Goal: Task Accomplishment & Management: Manage account settings

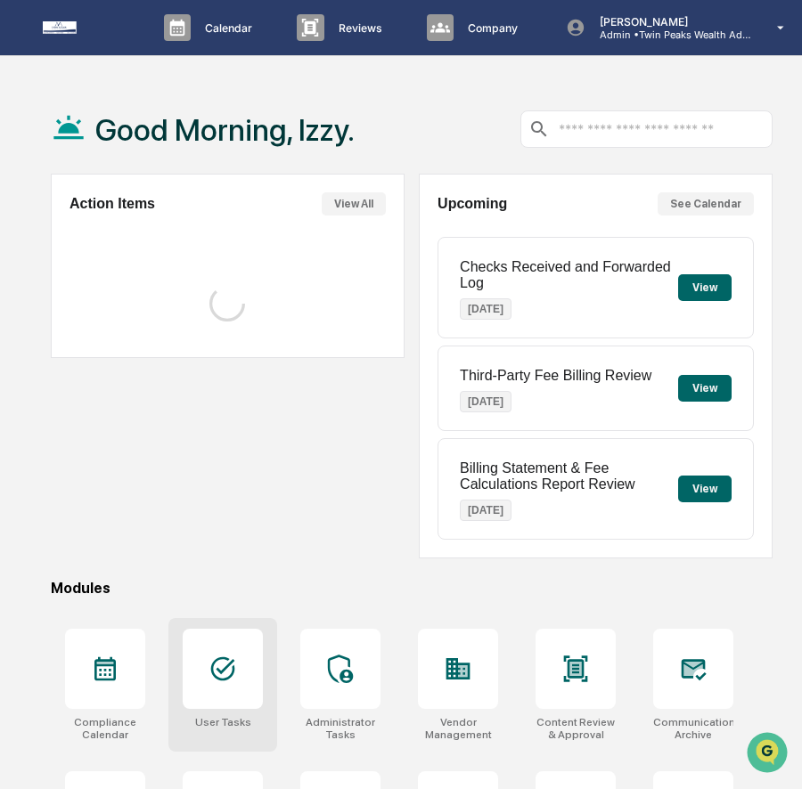
click at [224, 671] on icon at bounding box center [223, 669] width 24 height 24
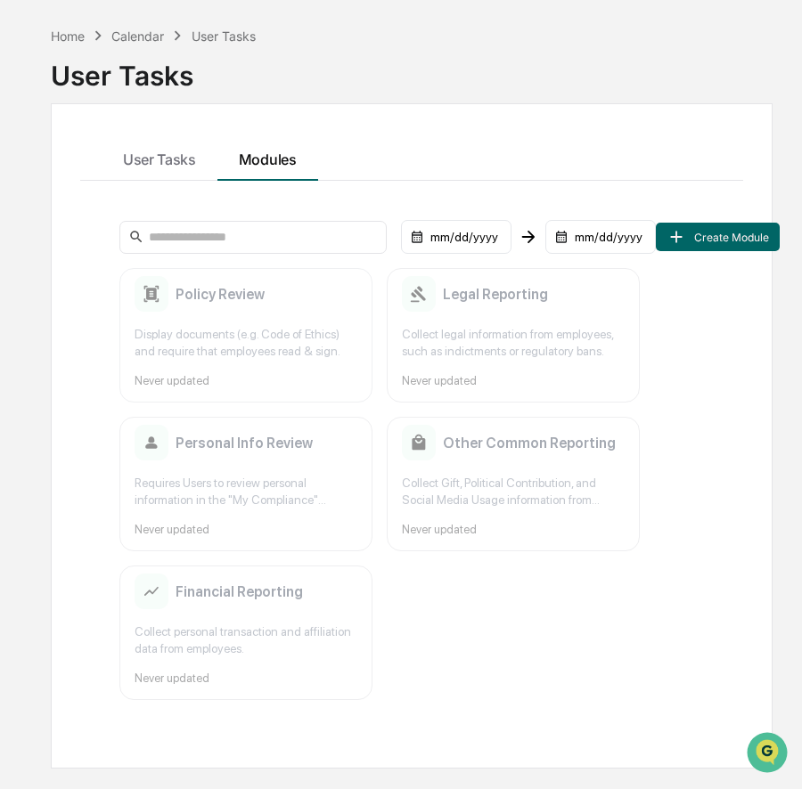
scroll to position [85, 0]
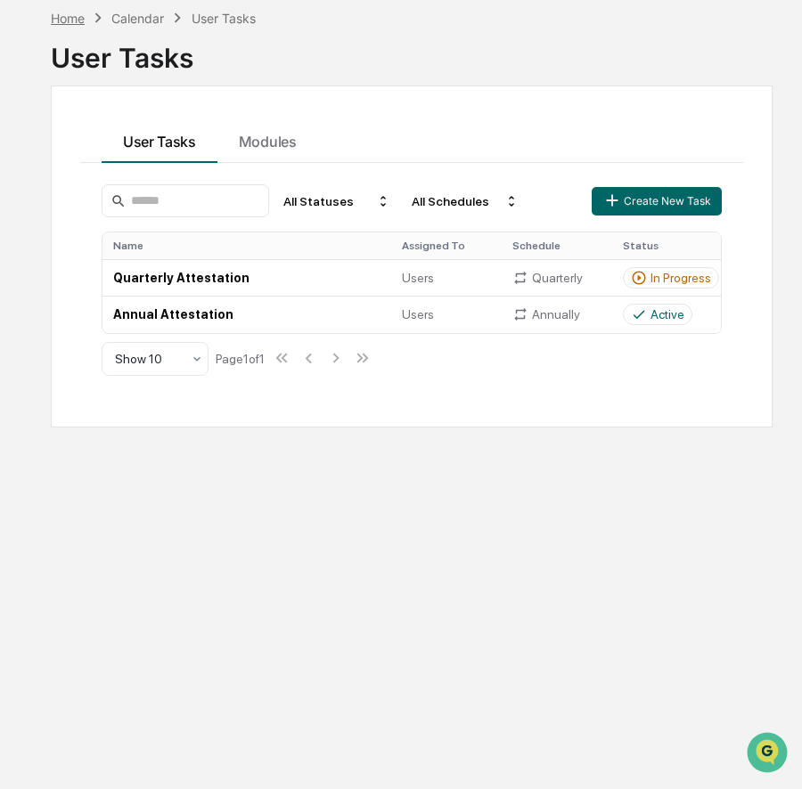
click at [72, 17] on div "Home" at bounding box center [68, 18] width 34 height 15
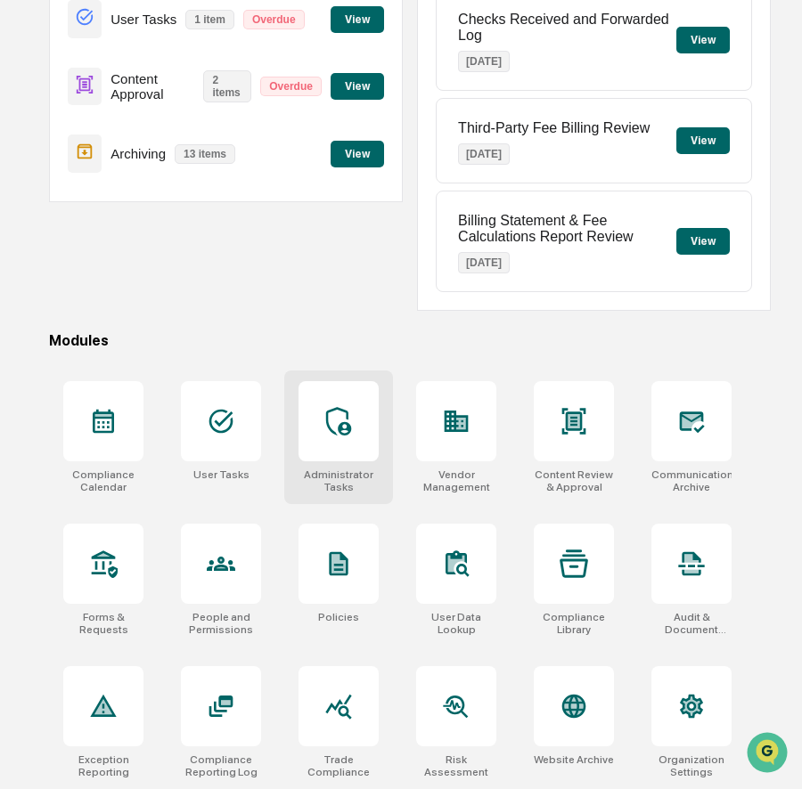
scroll to position [249, 4]
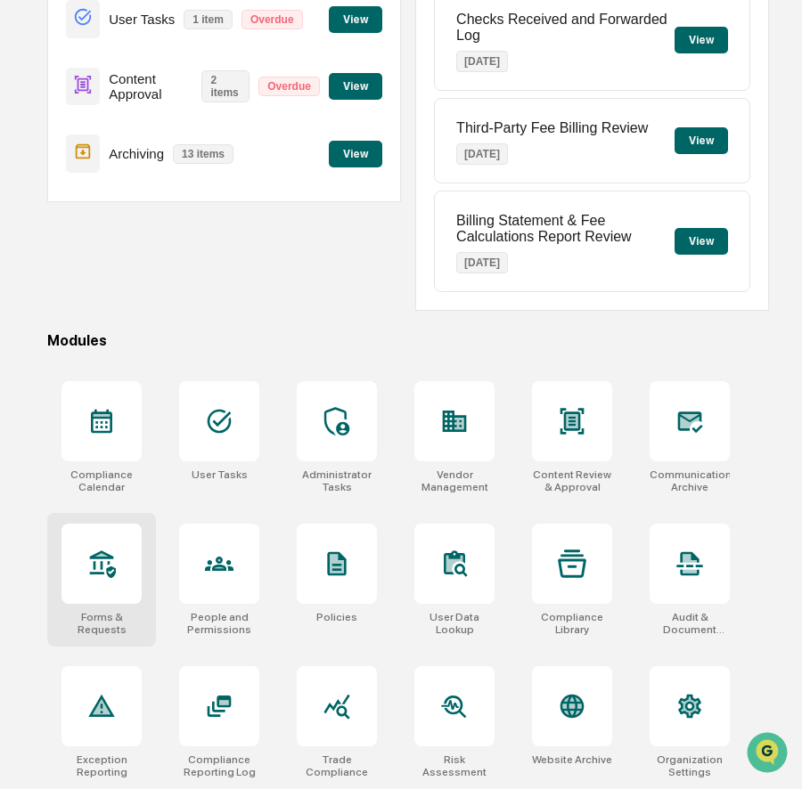
click at [102, 575] on icon at bounding box center [101, 564] width 29 height 29
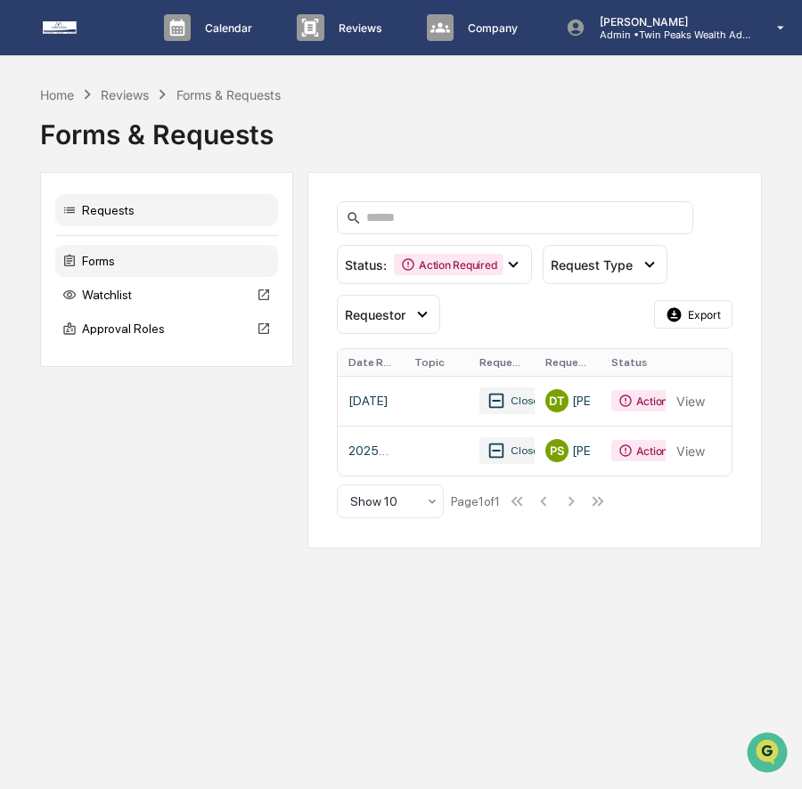
click at [113, 264] on div "Forms" at bounding box center [166, 261] width 223 height 32
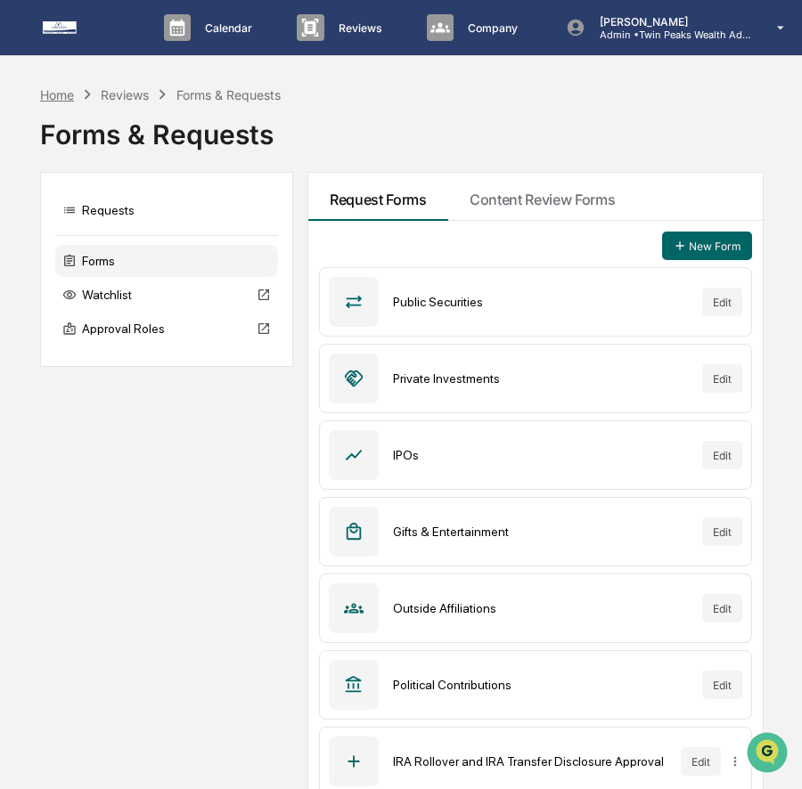
click at [61, 96] on div "Home" at bounding box center [57, 94] width 34 height 15
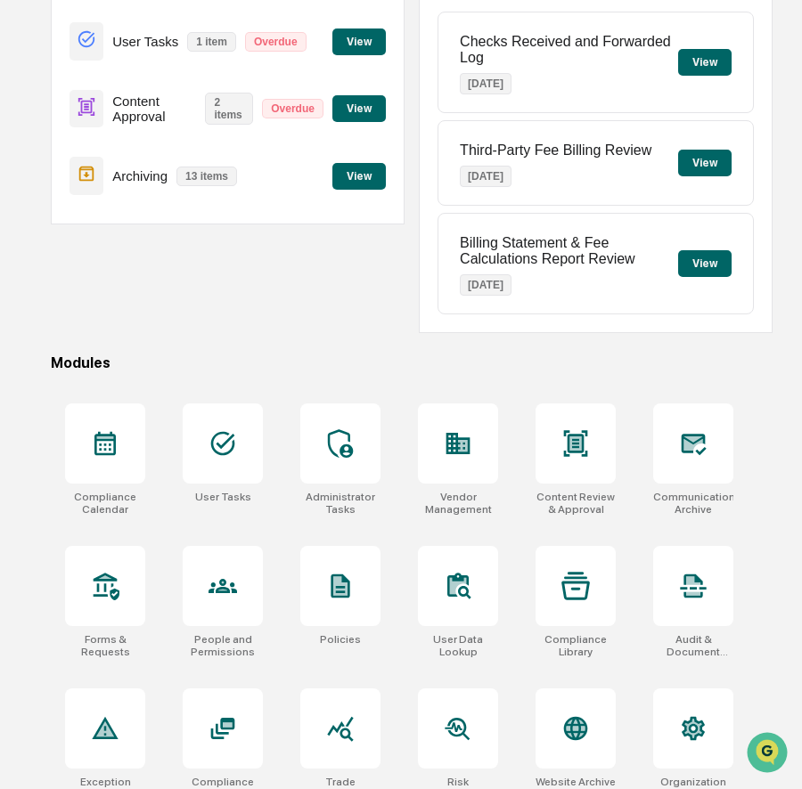
scroll to position [249, 0]
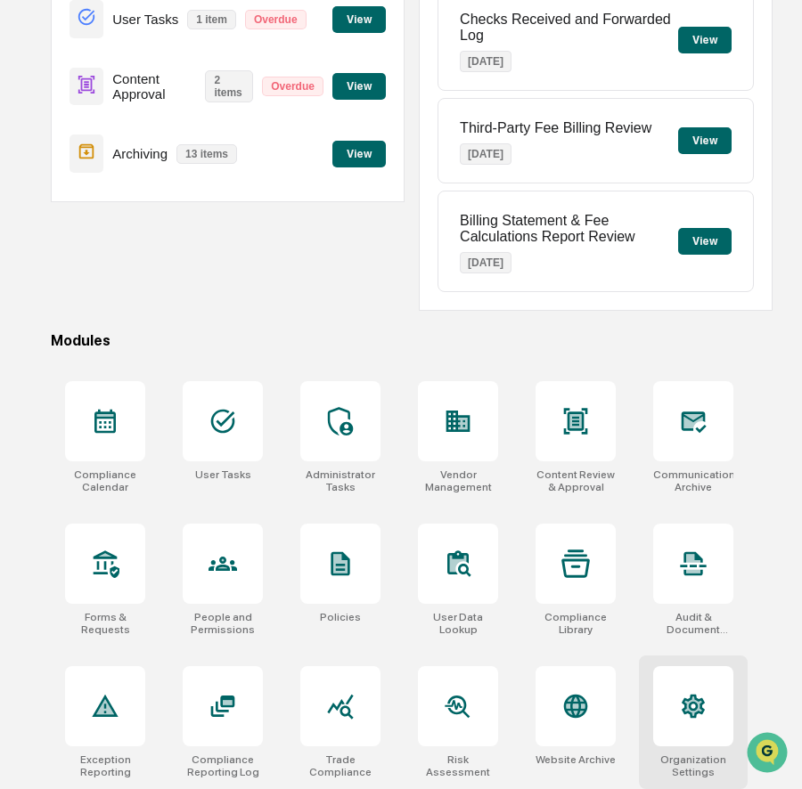
click at [673, 701] on div at bounding box center [693, 706] width 80 height 80
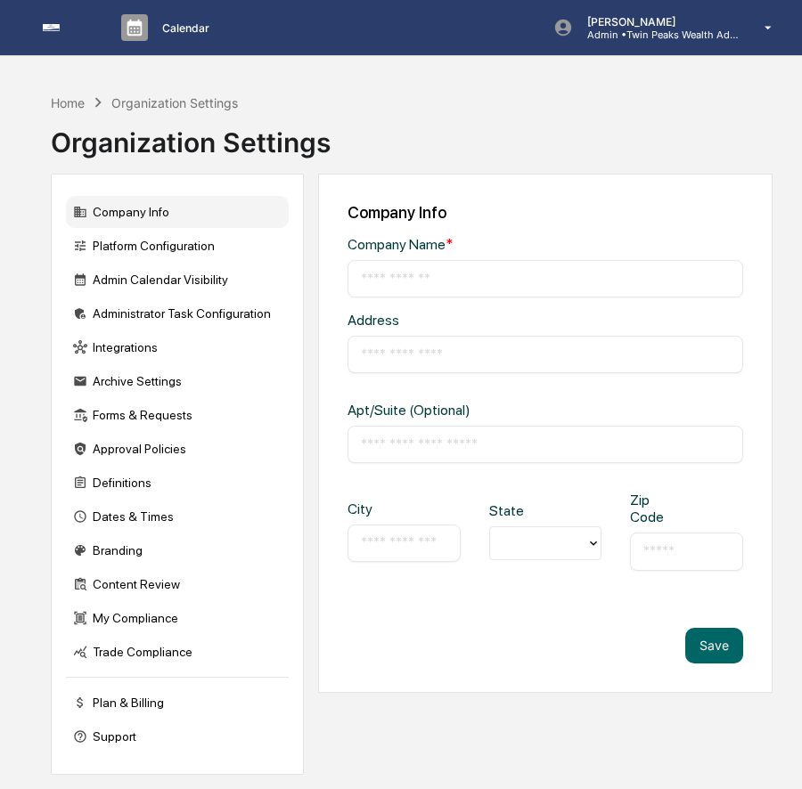
type input "**********"
type input "*******"
type input "**********"
type input "*****"
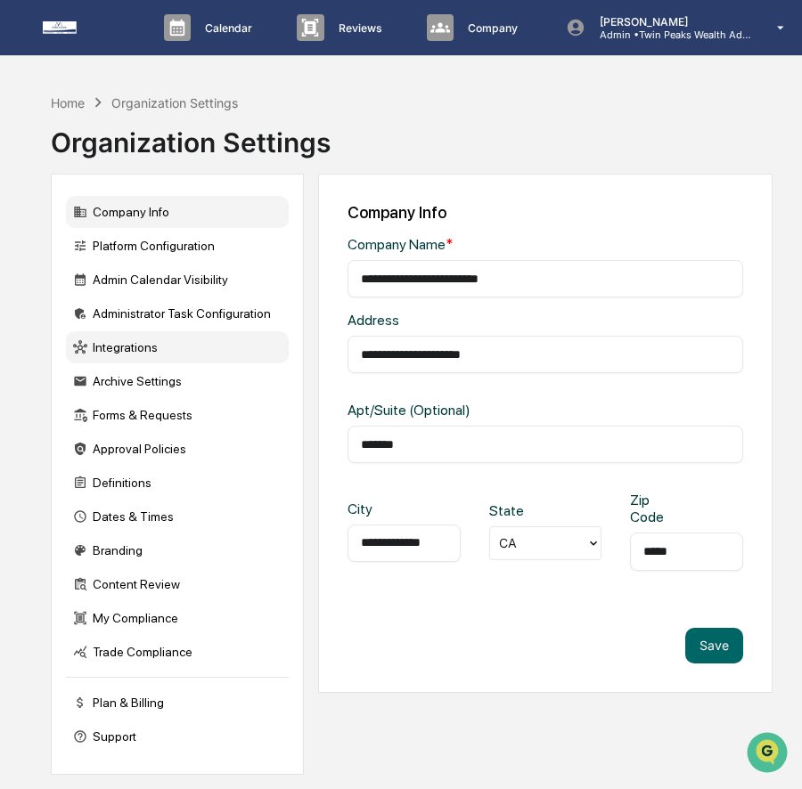
click at [141, 346] on div "Integrations" at bounding box center [177, 347] width 223 height 32
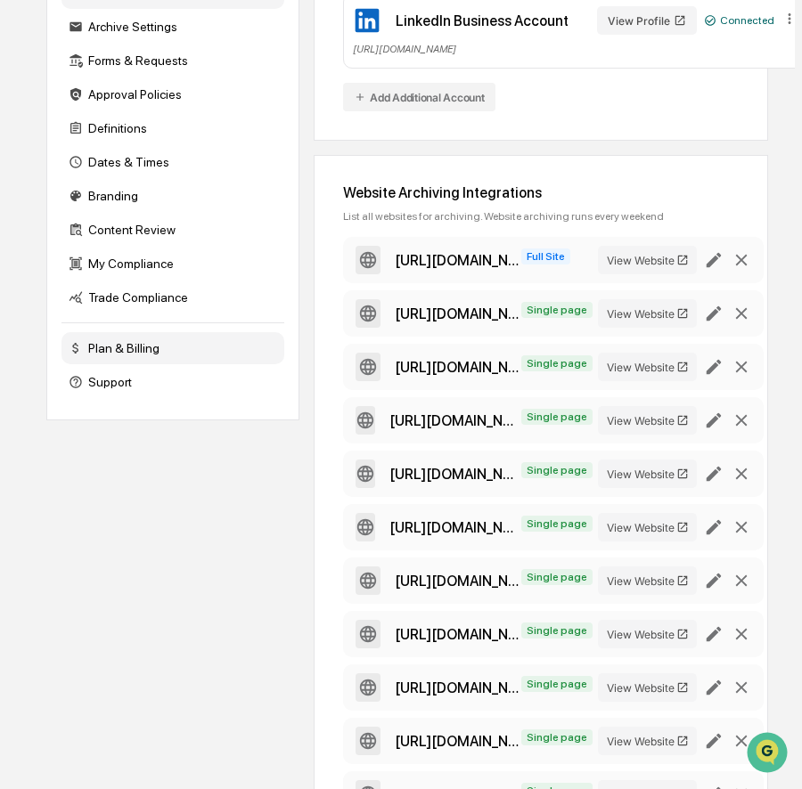
scroll to position [331, 4]
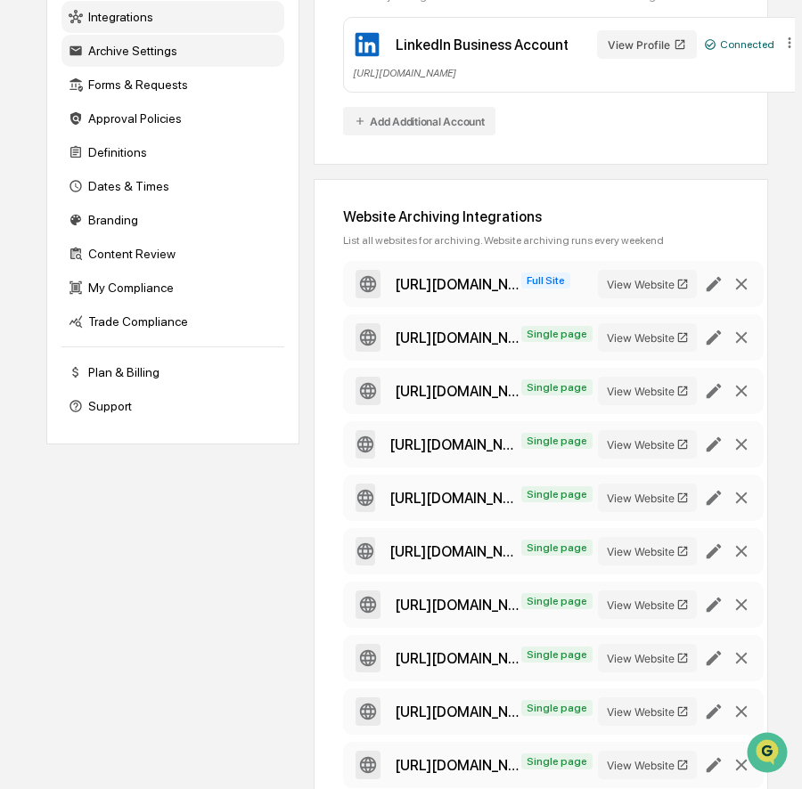
click at [176, 55] on div "Archive Settings" at bounding box center [172, 51] width 223 height 32
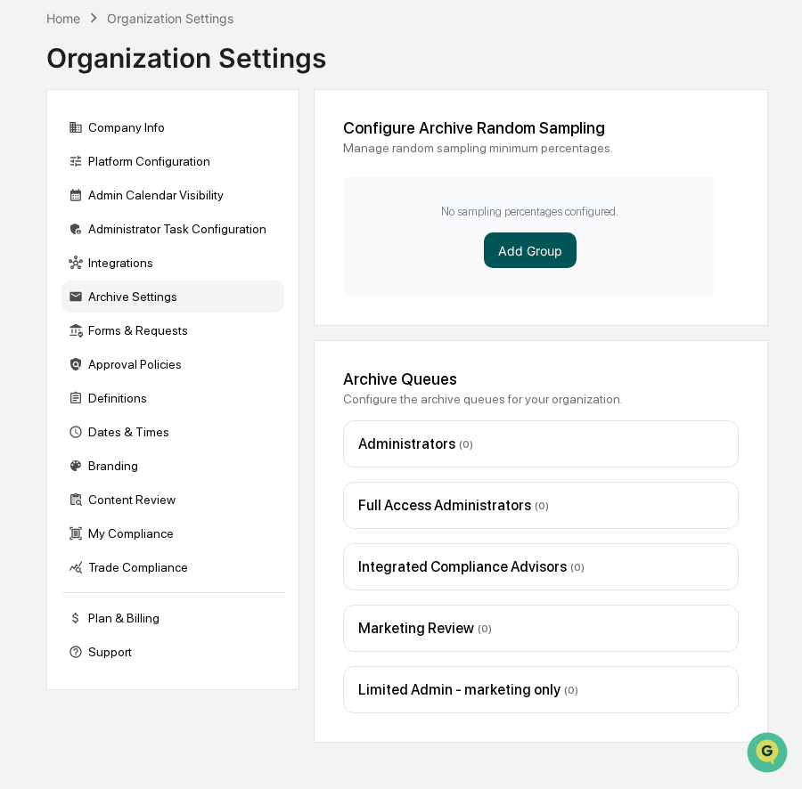
click at [512, 249] on button "Add Group" at bounding box center [530, 251] width 93 height 36
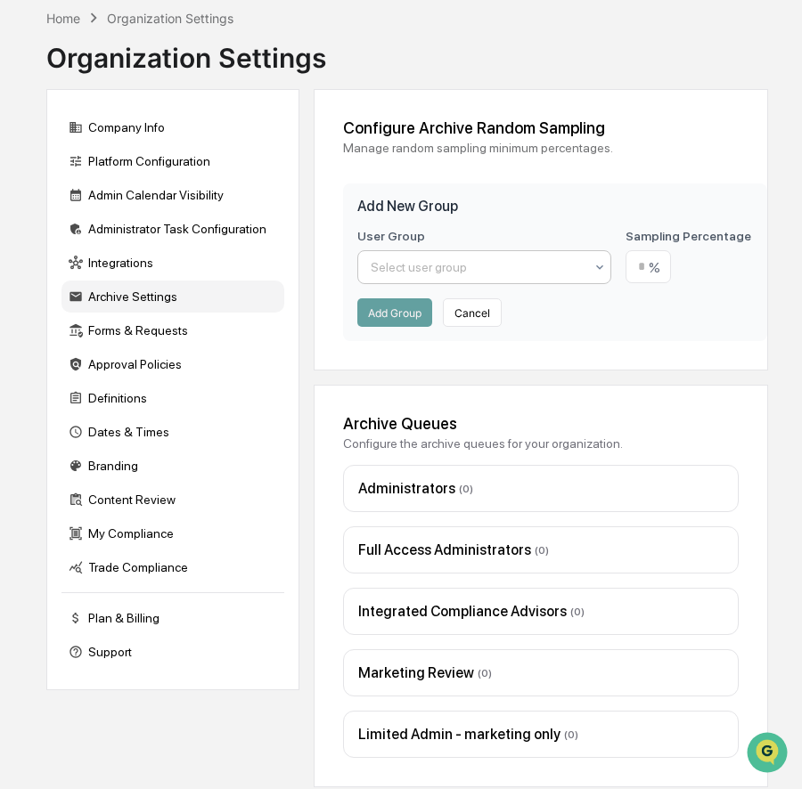
click at [535, 271] on div at bounding box center [477, 267] width 213 height 18
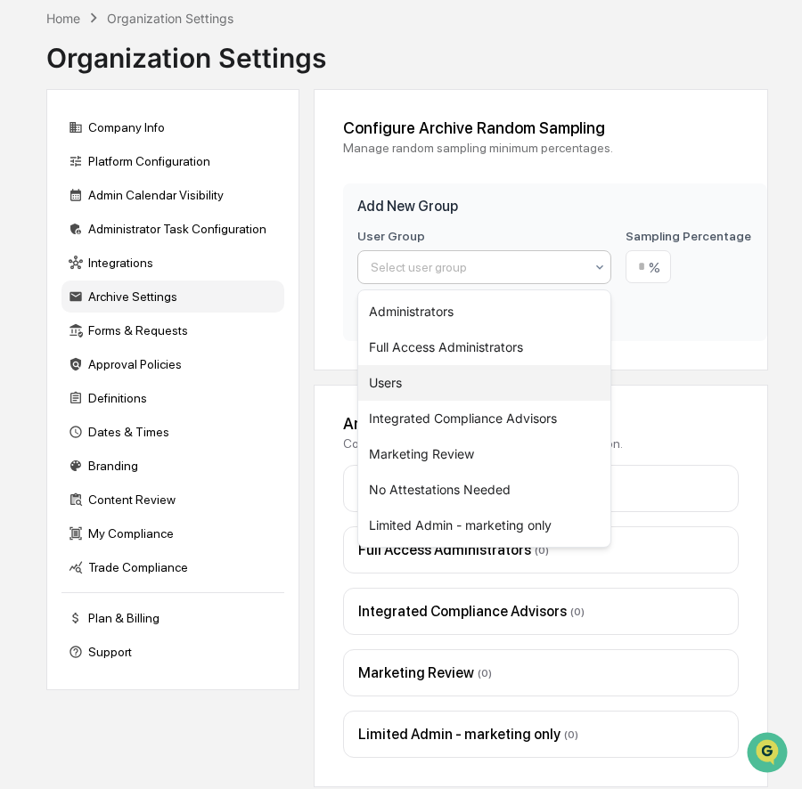
click at [410, 392] on div "Users" at bounding box center [484, 383] width 252 height 36
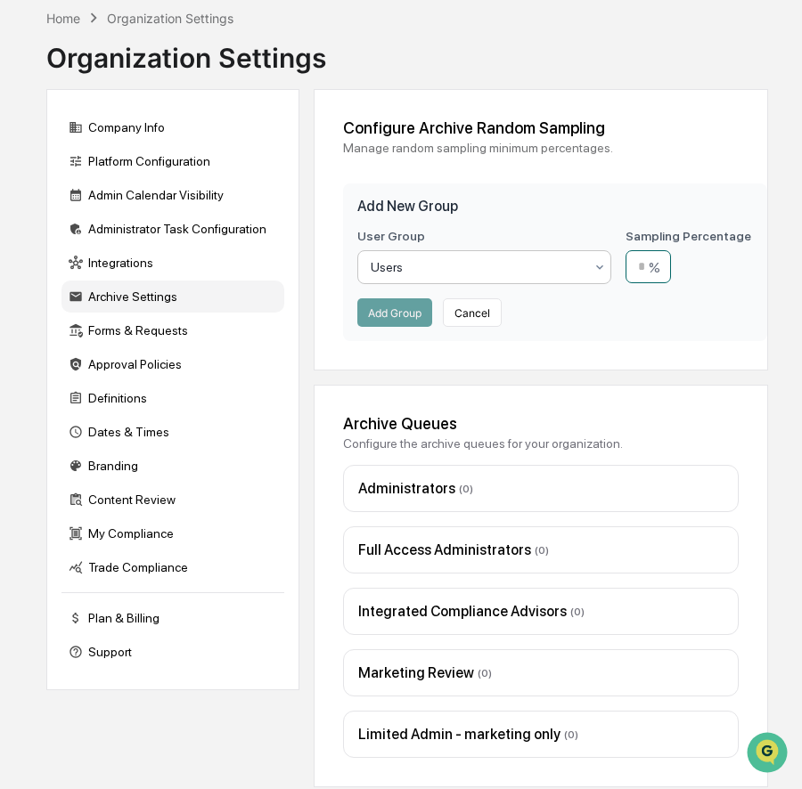
click at [650, 267] on input "number" at bounding box center [647, 266] width 45 height 33
type input "**"
click at [395, 314] on button "Add Group" at bounding box center [394, 312] width 75 height 29
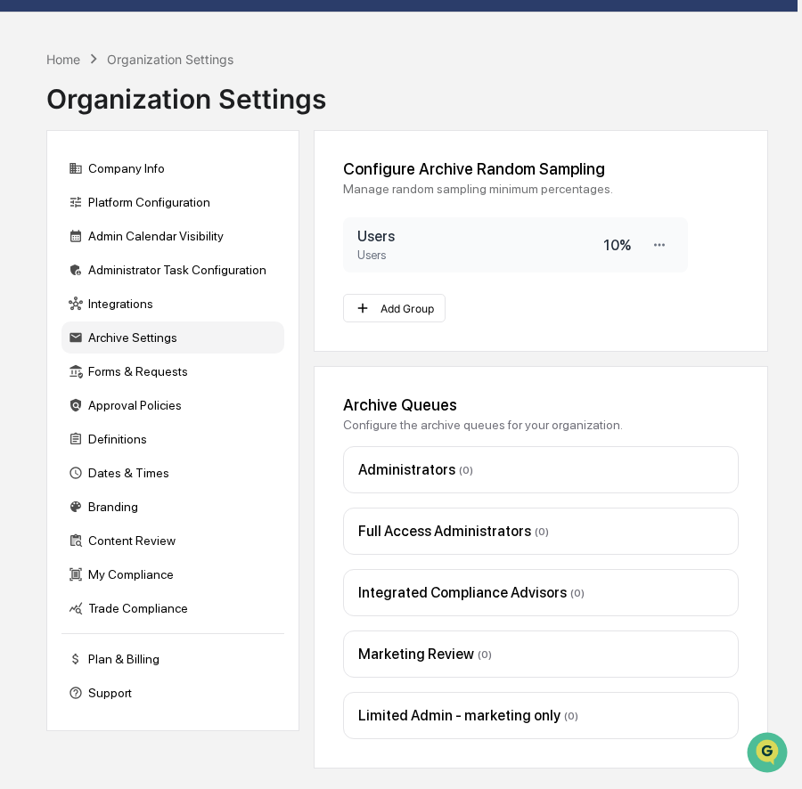
scroll to position [42, 4]
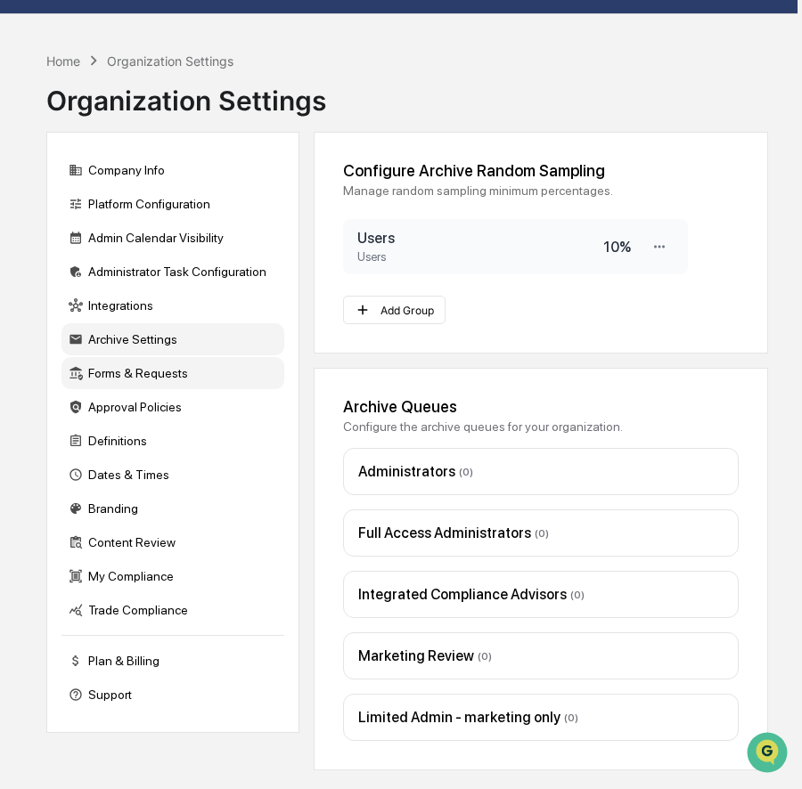
click at [143, 372] on div "Forms & Requests" at bounding box center [172, 373] width 223 height 32
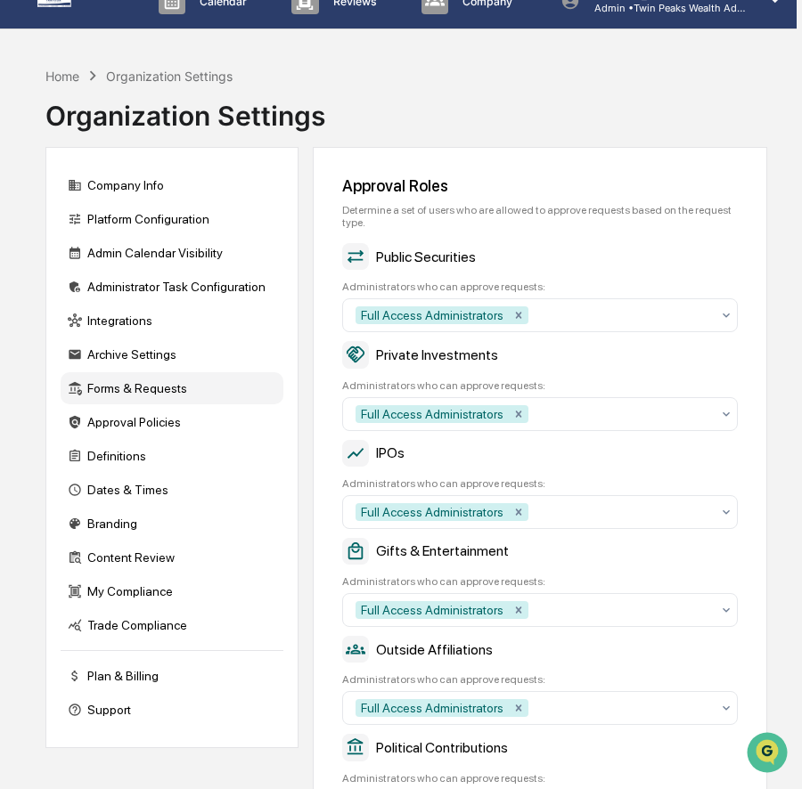
scroll to position [0, 5]
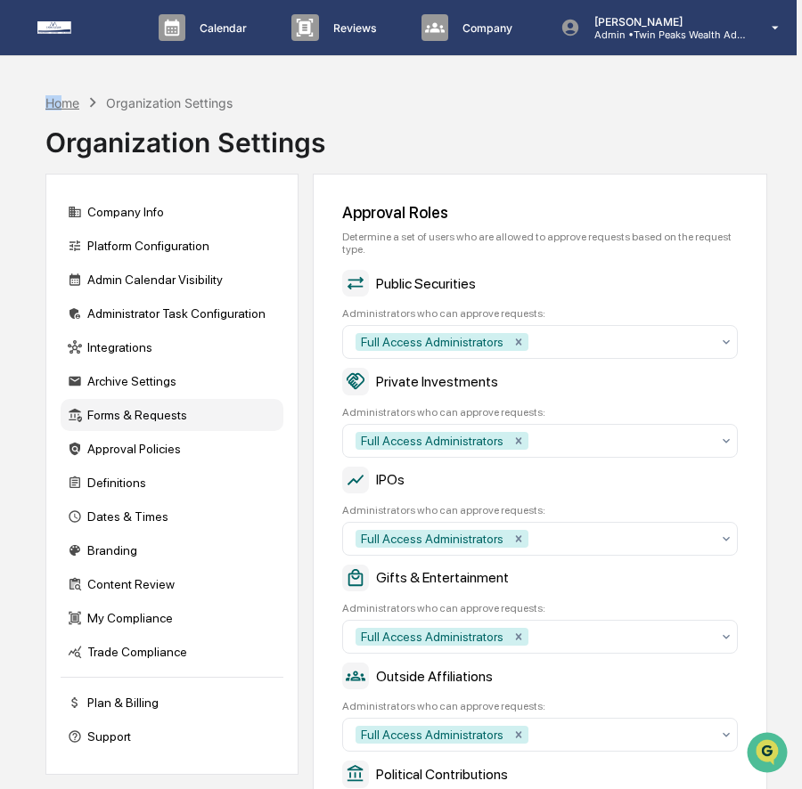
click at [60, 95] on div "Home" at bounding box center [62, 102] width 34 height 15
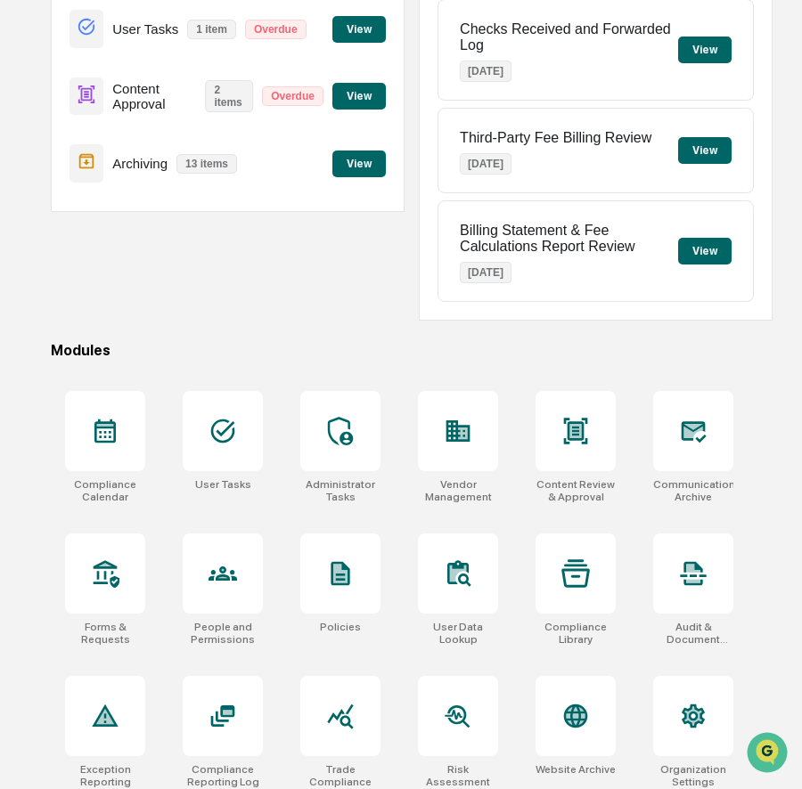
scroll to position [249, 0]
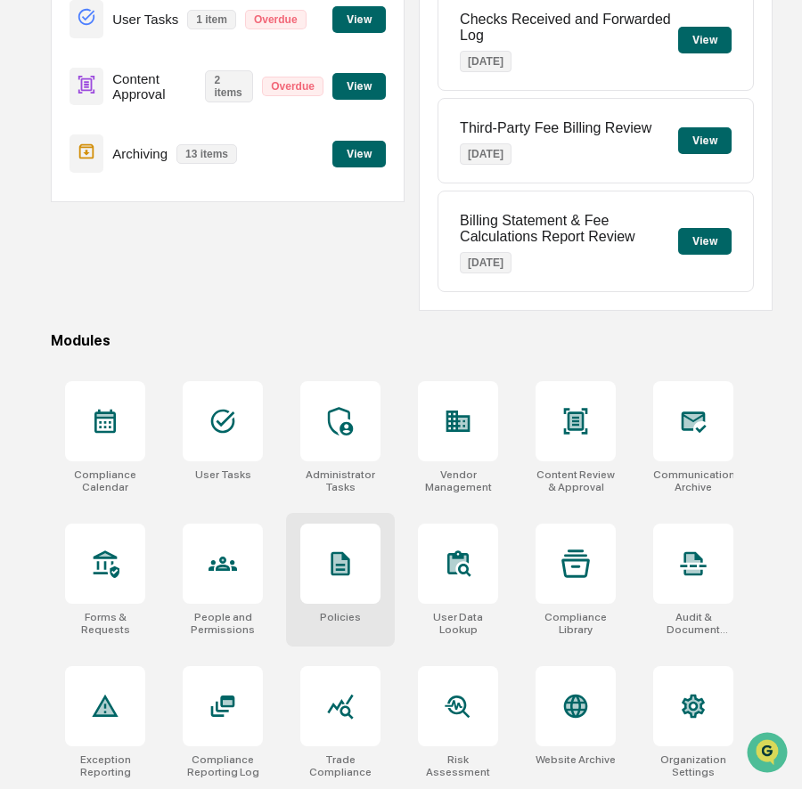
click at [320, 559] on div at bounding box center [340, 564] width 80 height 80
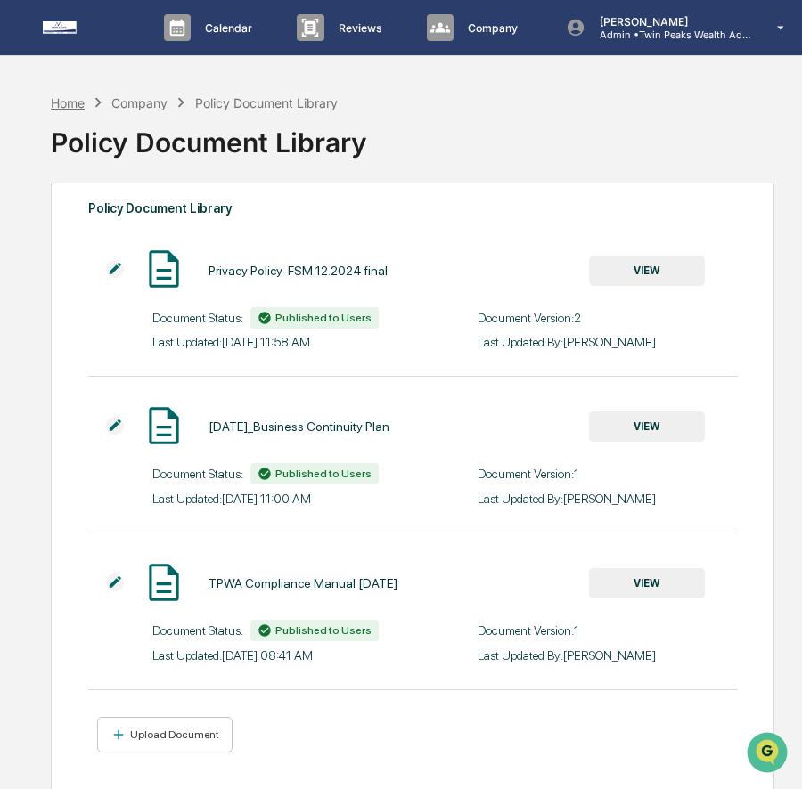
click at [62, 97] on div "Home" at bounding box center [68, 102] width 34 height 15
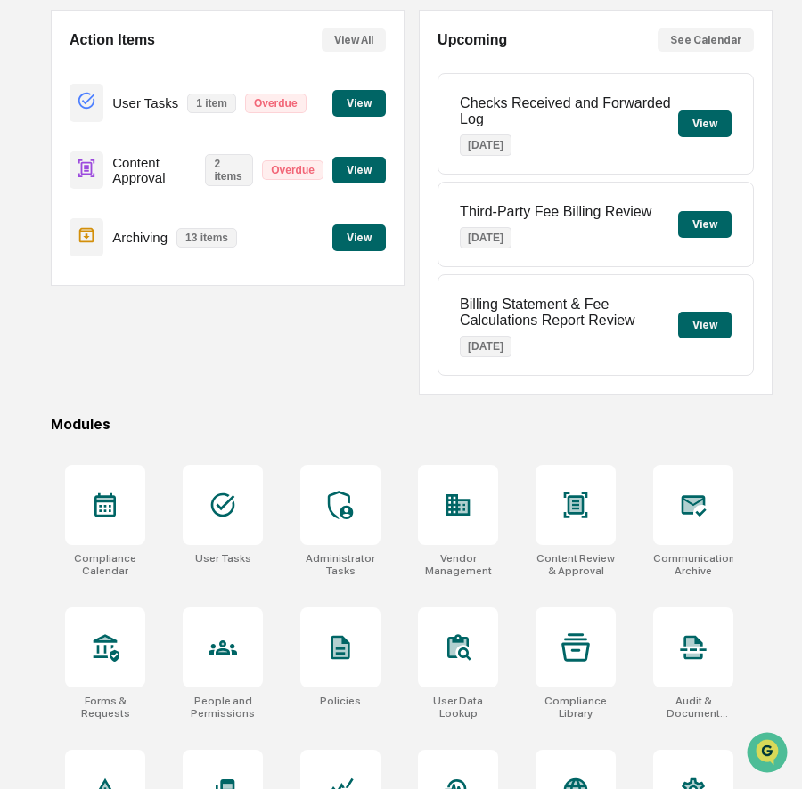
scroll to position [167, 0]
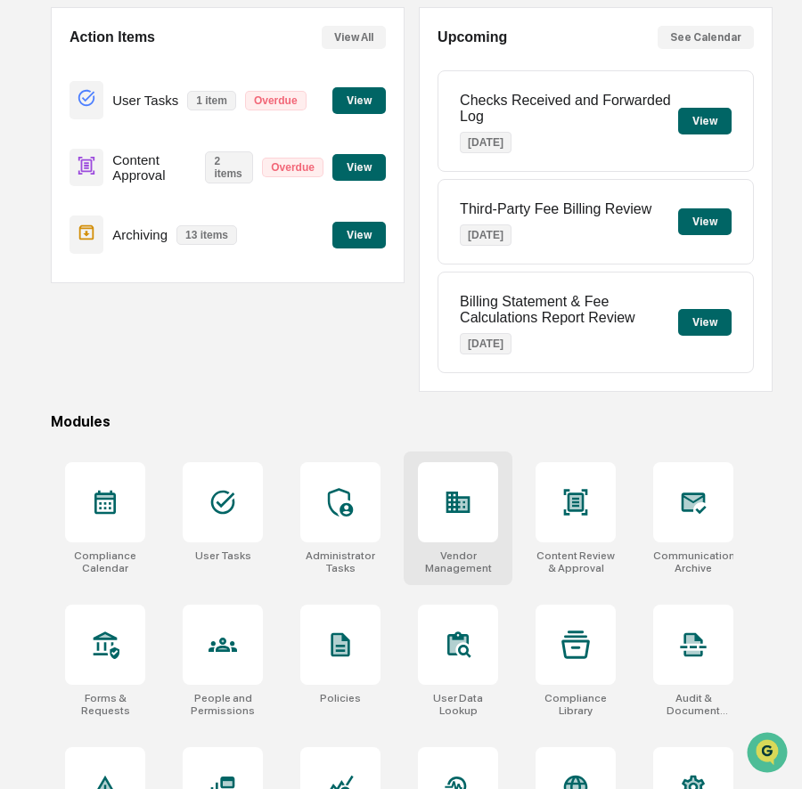
click at [453, 510] on icon at bounding box center [458, 502] width 24 height 21
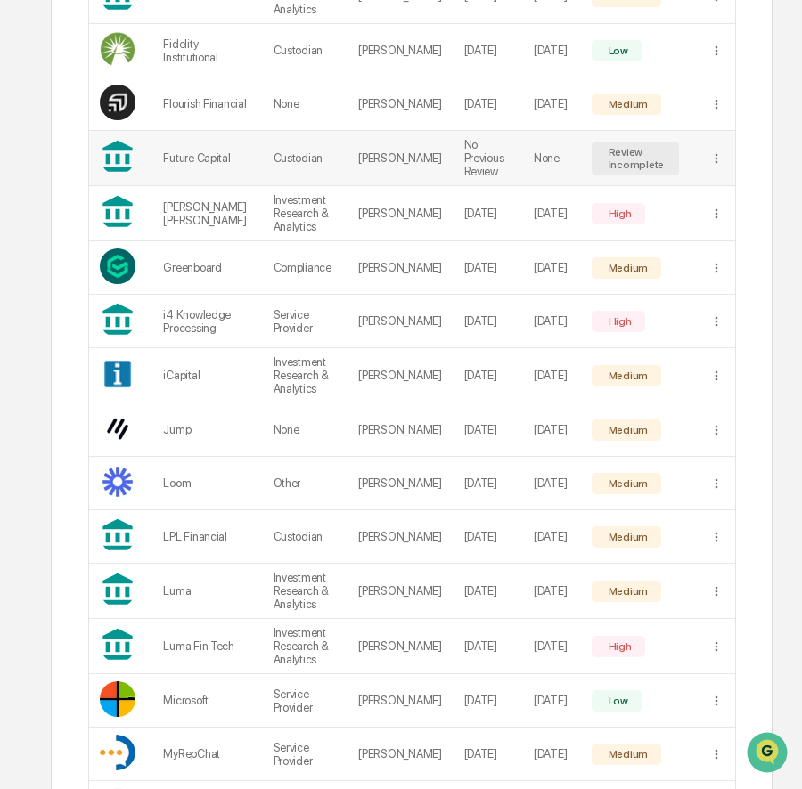
scroll to position [1307, 0]
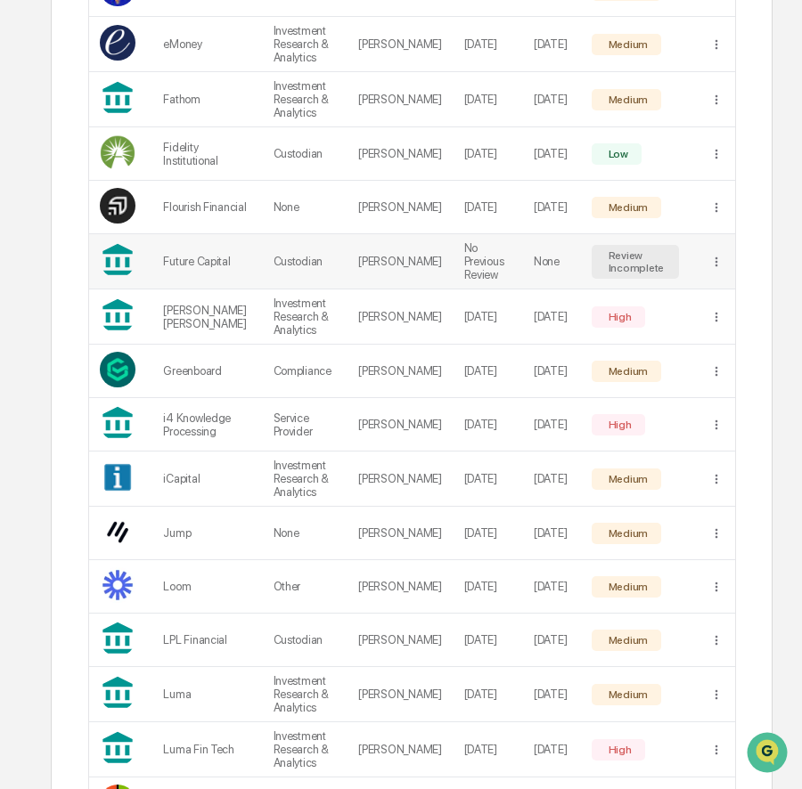
click at [558, 244] on td "None" at bounding box center [552, 261] width 58 height 55
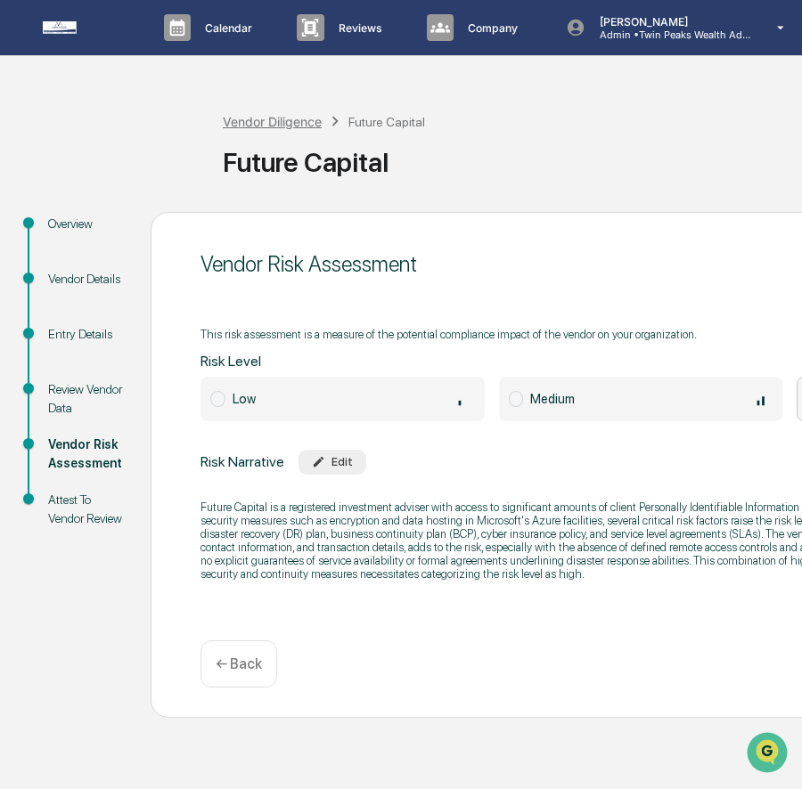
click at [256, 123] on div "Vendor Diligence" at bounding box center [272, 121] width 99 height 15
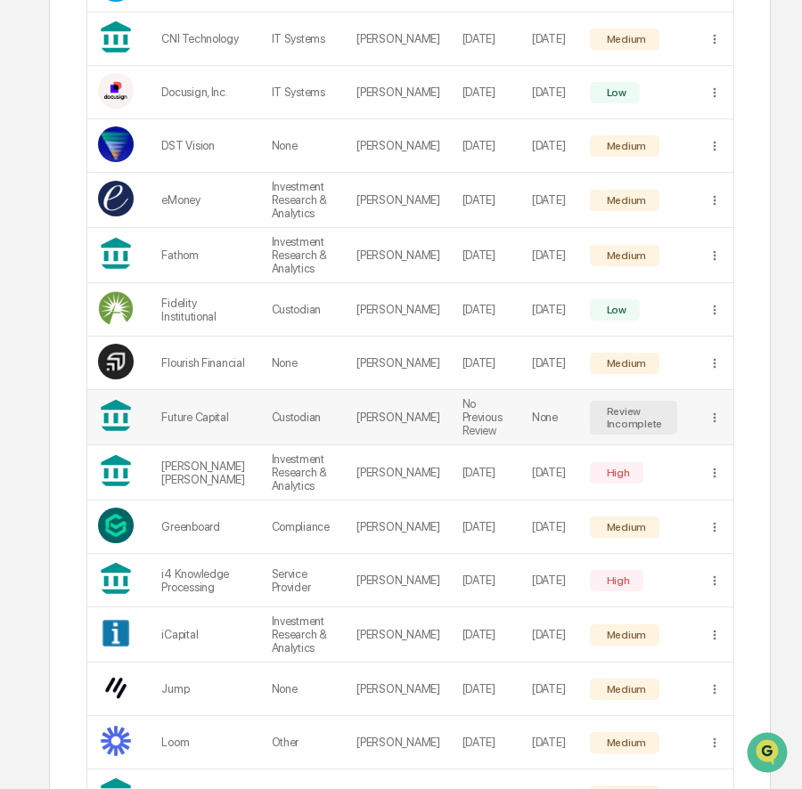
scroll to position [1064, 2]
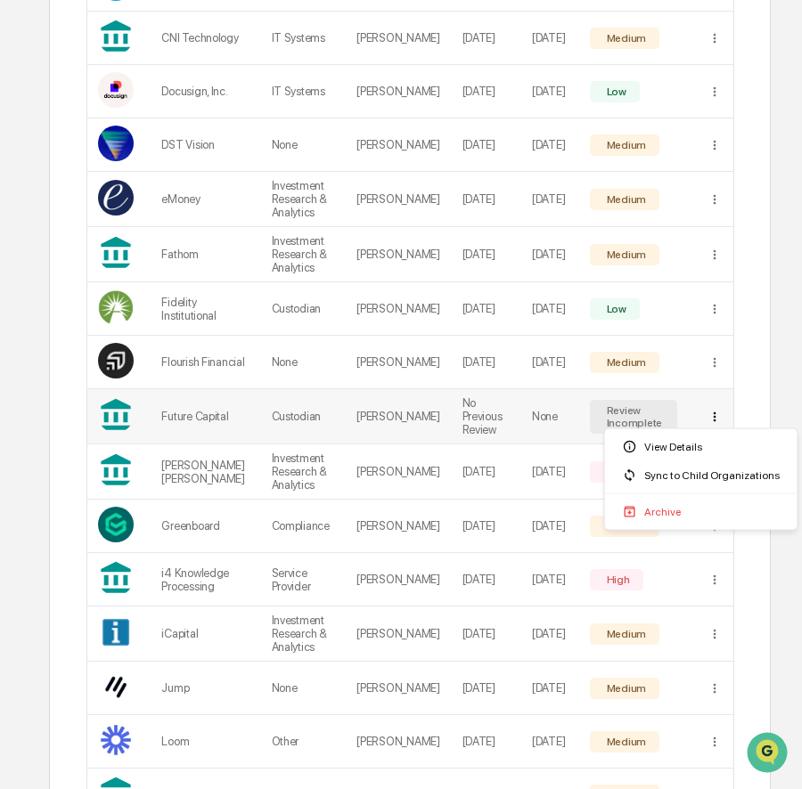
click at [667, 508] on div "Archive" at bounding box center [700, 512] width 185 height 29
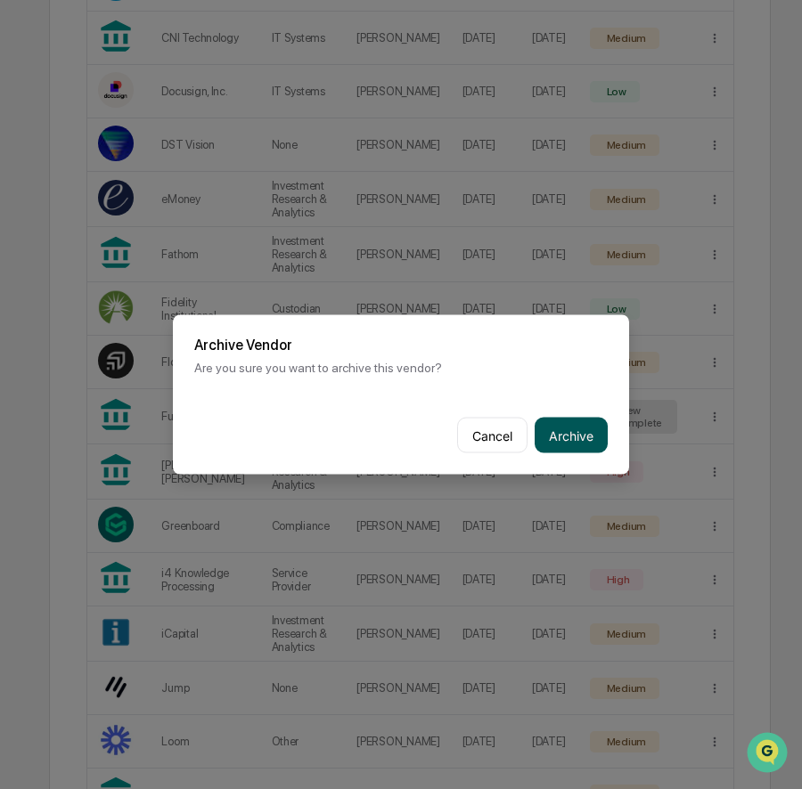
click at [593, 444] on button "Archive" at bounding box center [571, 436] width 73 height 36
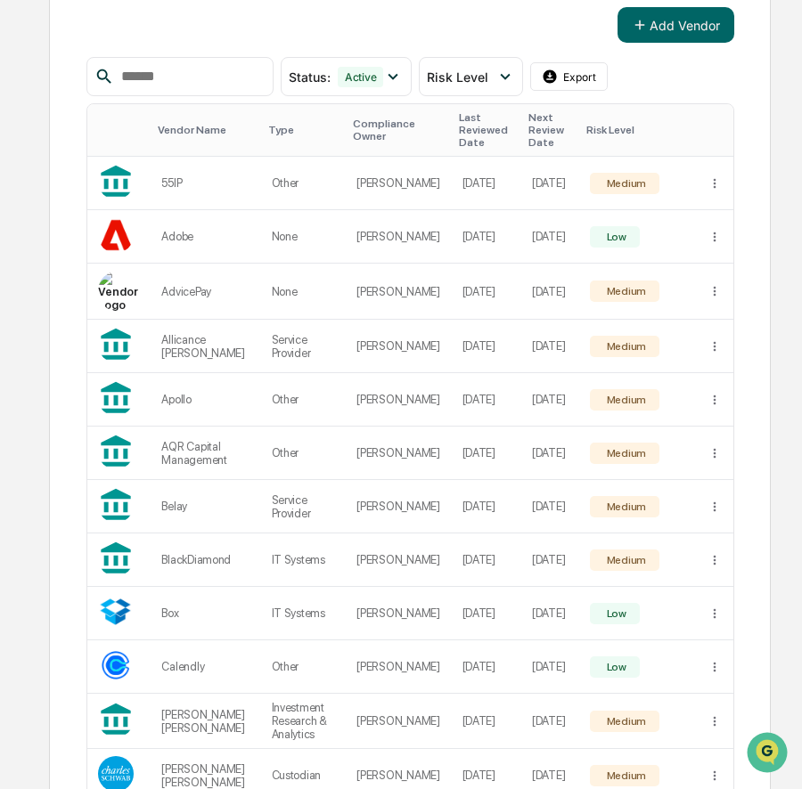
scroll to position [246, 2]
